Goal: Information Seeking & Learning: Learn about a topic

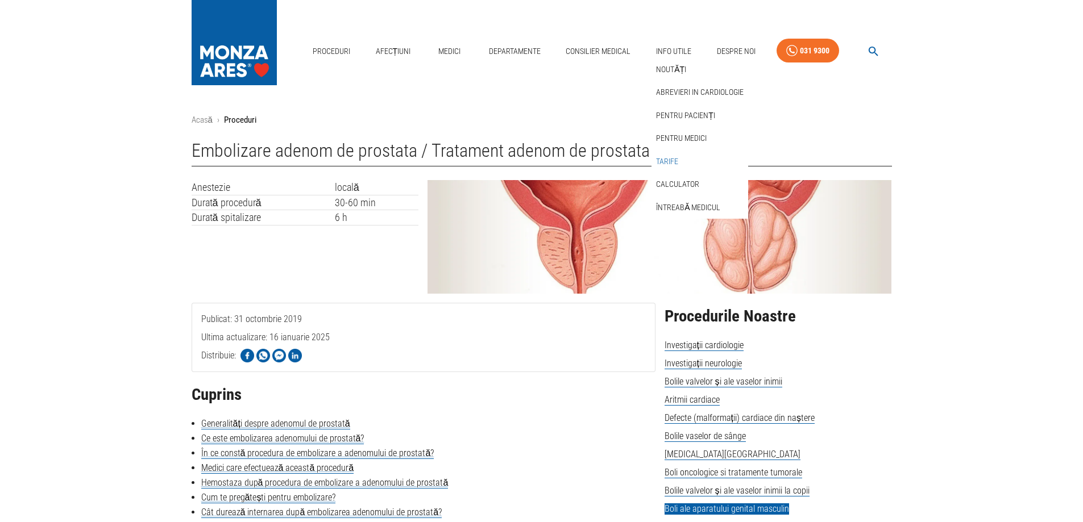
click at [674, 160] on link "Tarife" at bounding box center [667, 161] width 27 height 19
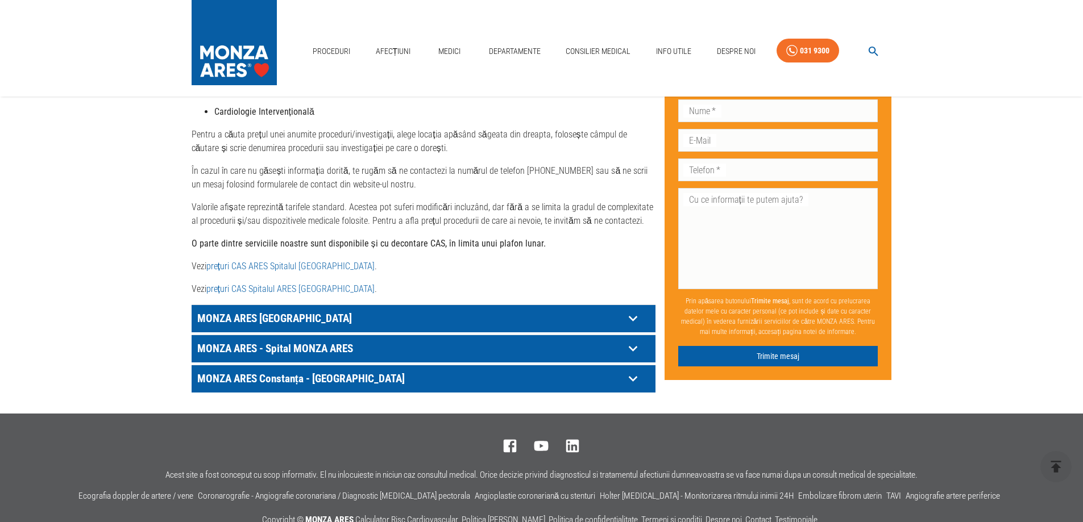
scroll to position [511, 0]
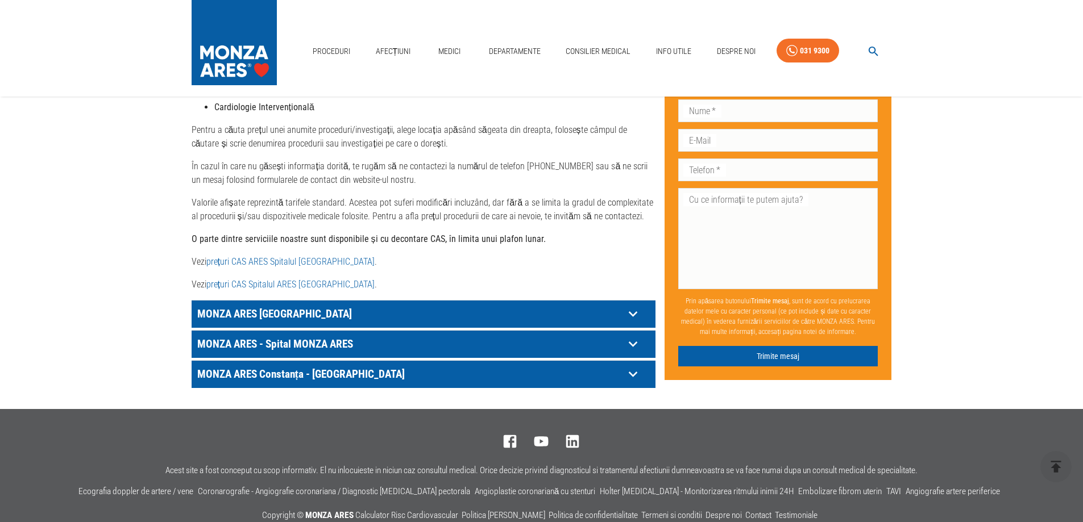
click at [633, 305] on icon at bounding box center [633, 314] width 18 height 18
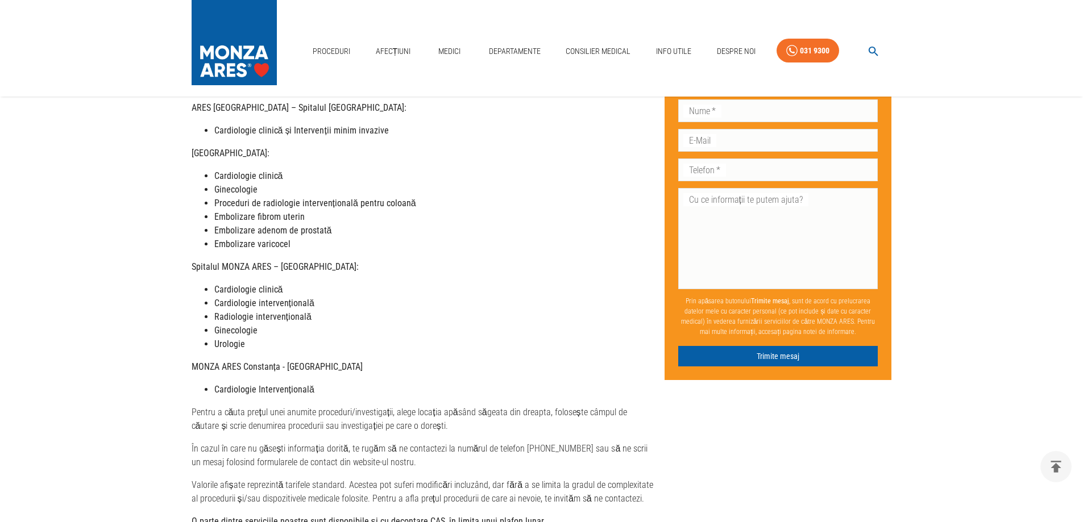
scroll to position [227, 0]
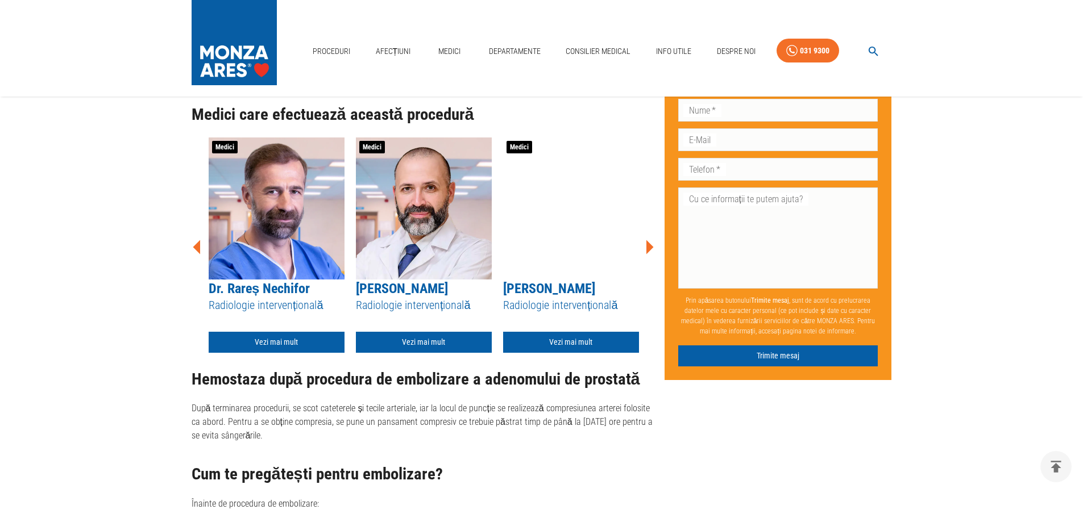
scroll to position [1875, 0]
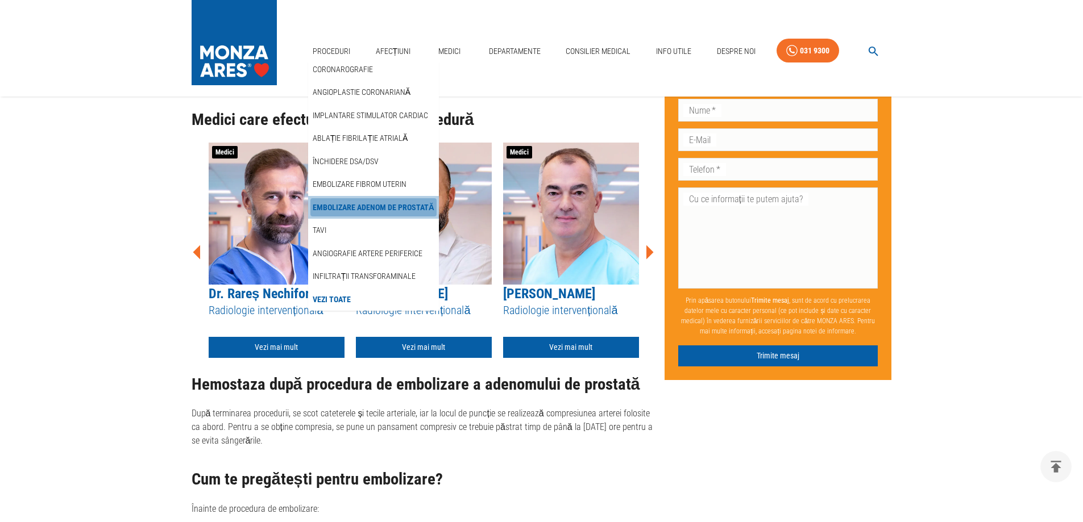
click at [385, 209] on link "Embolizare adenom de prostată" at bounding box center [373, 207] width 126 height 19
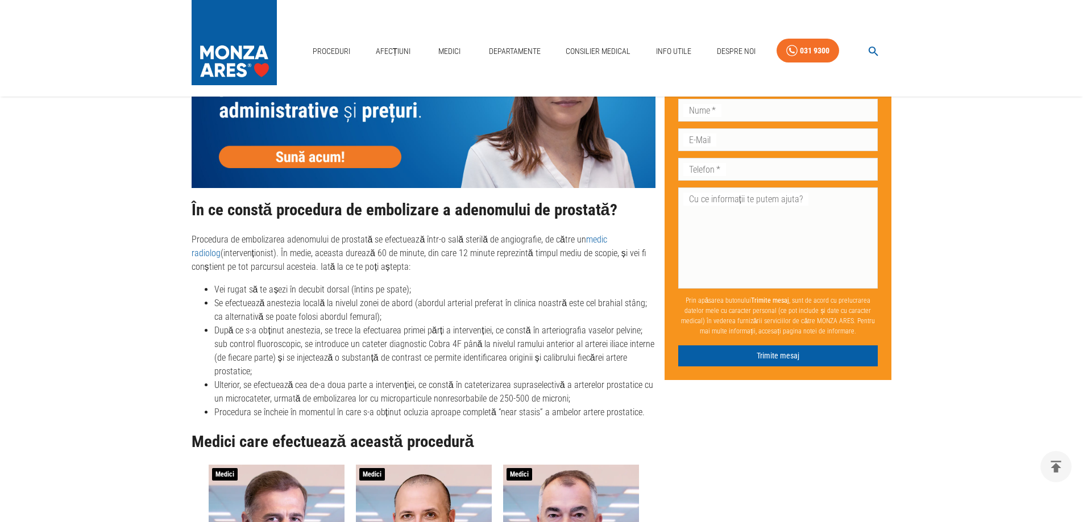
scroll to position [1527, 0]
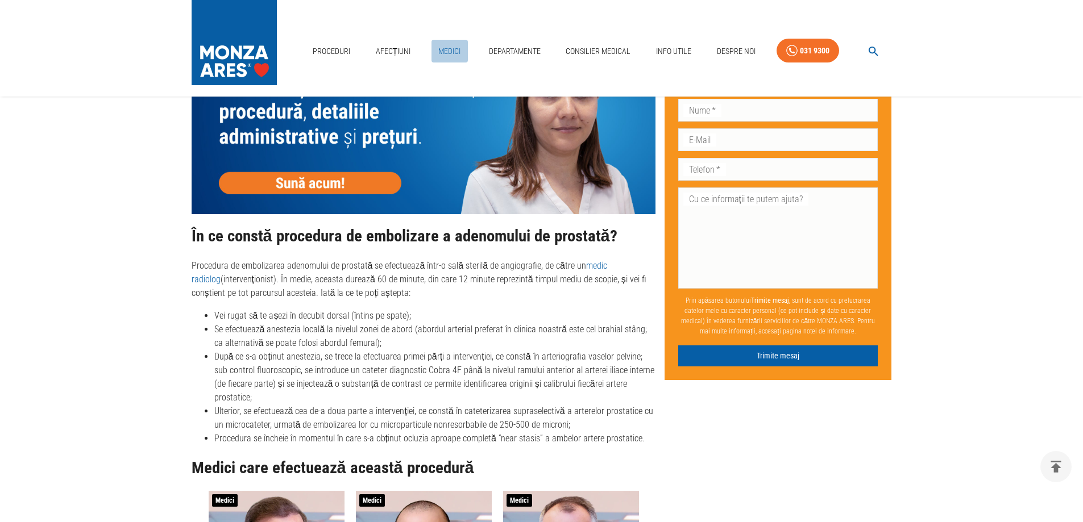
click at [452, 52] on link "Medici" at bounding box center [449, 51] width 36 height 23
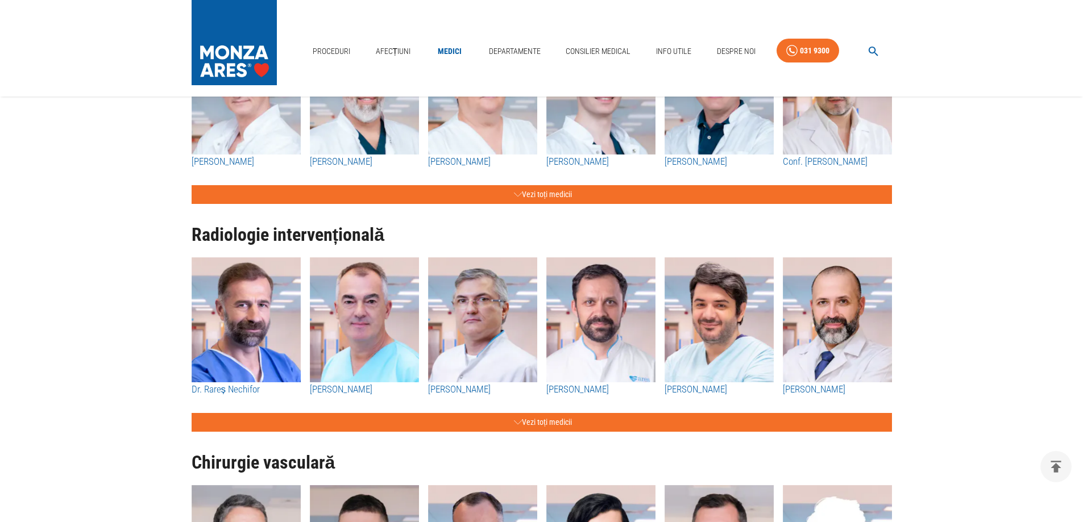
scroll to position [1307, 0]
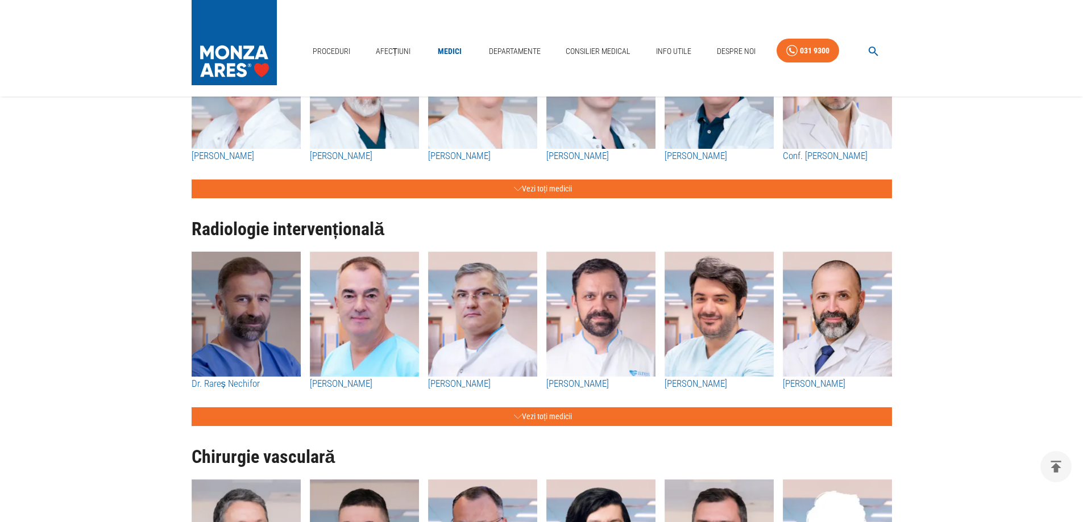
click at [252, 356] on img "button" at bounding box center [246, 314] width 109 height 125
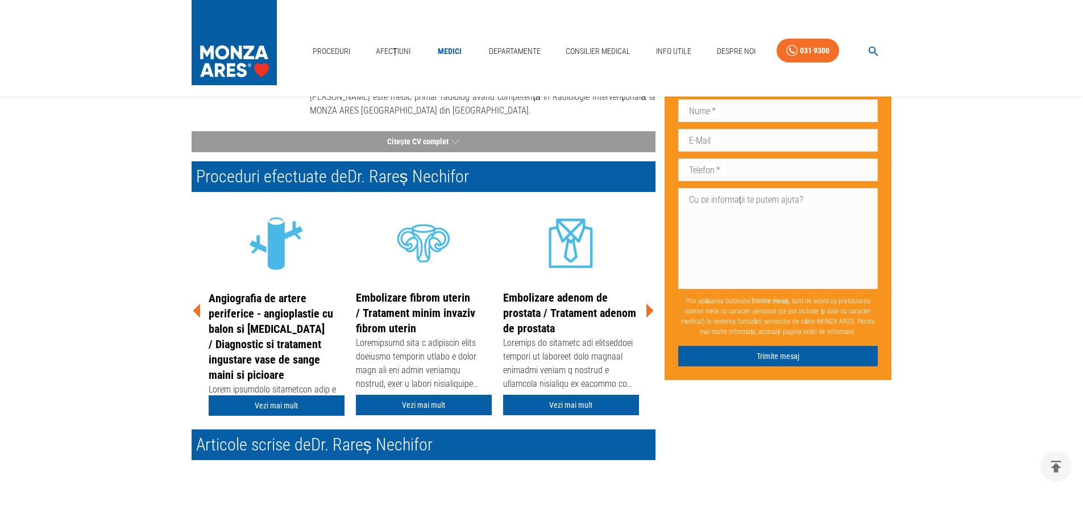
scroll to position [227, 0]
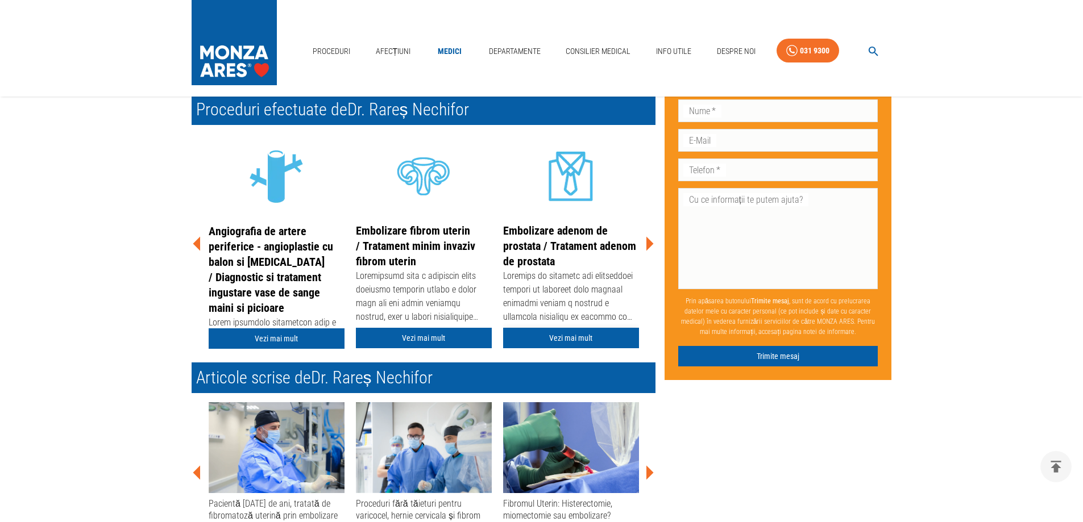
click at [571, 338] on link "Vezi mai mult" at bounding box center [571, 338] width 136 height 21
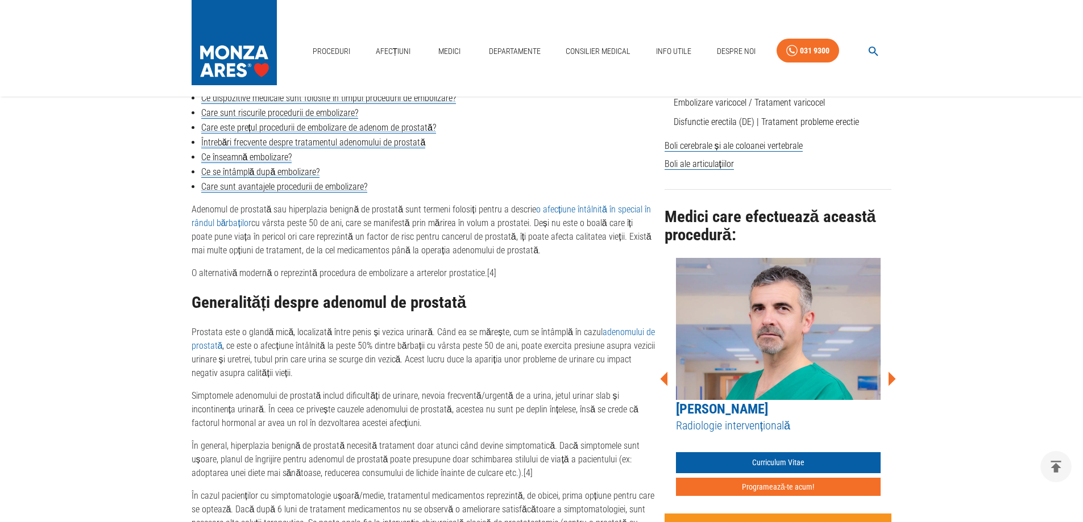
scroll to position [455, 0]
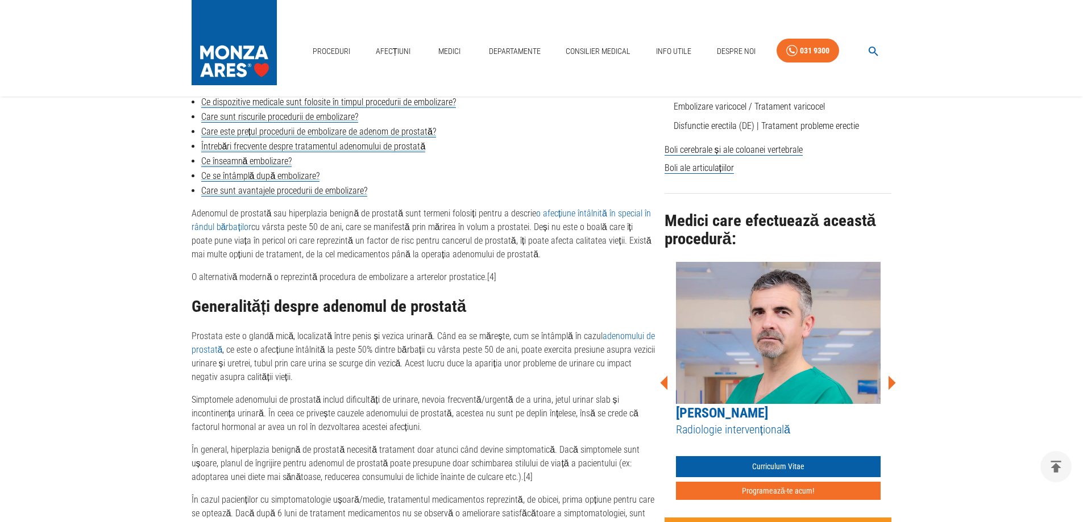
scroll to position [227, 0]
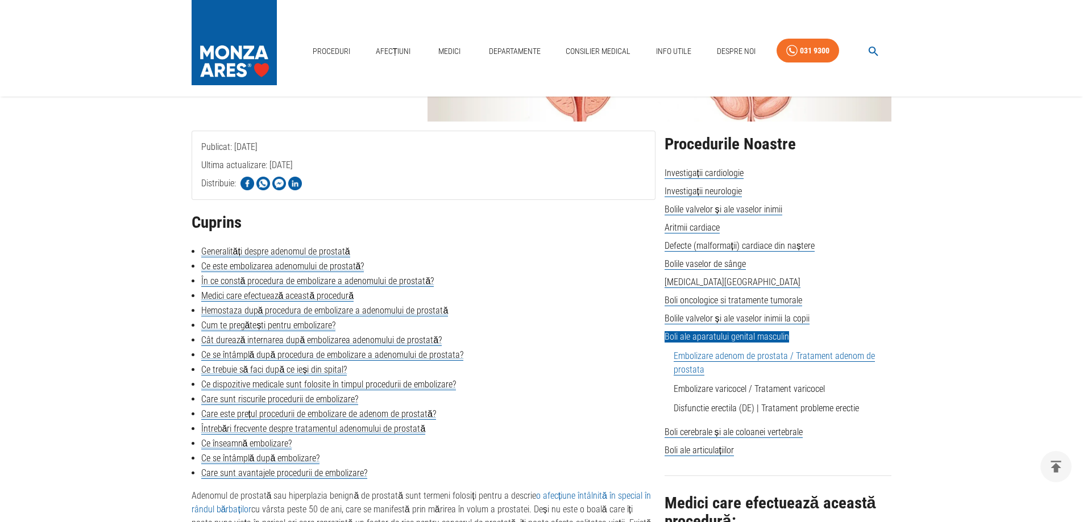
scroll to position [170, 0]
